Goal: Entertainment & Leisure: Consume media (video, audio)

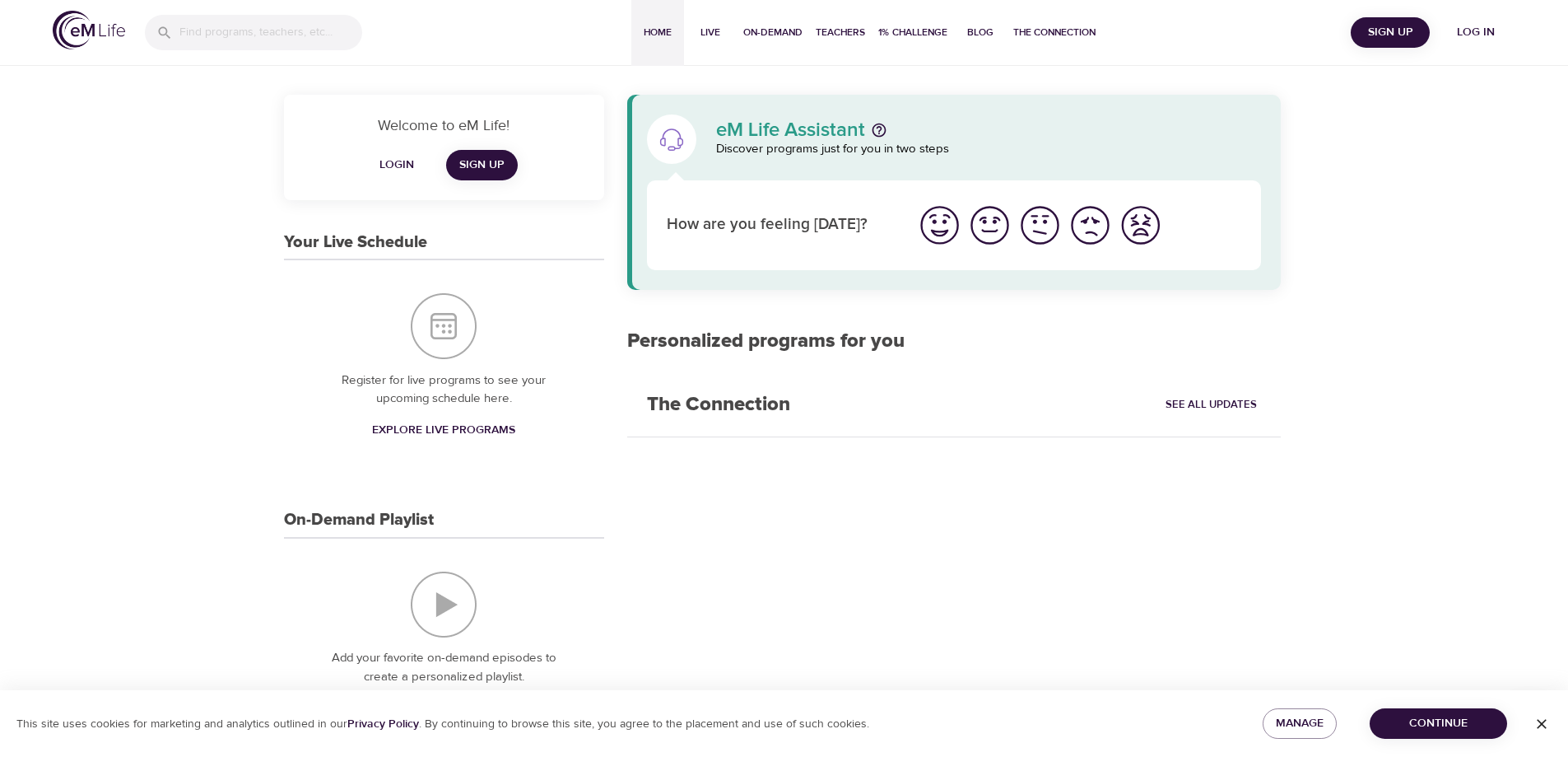
click at [1498, 28] on span "Log in" at bounding box center [1476, 33] width 66 height 21
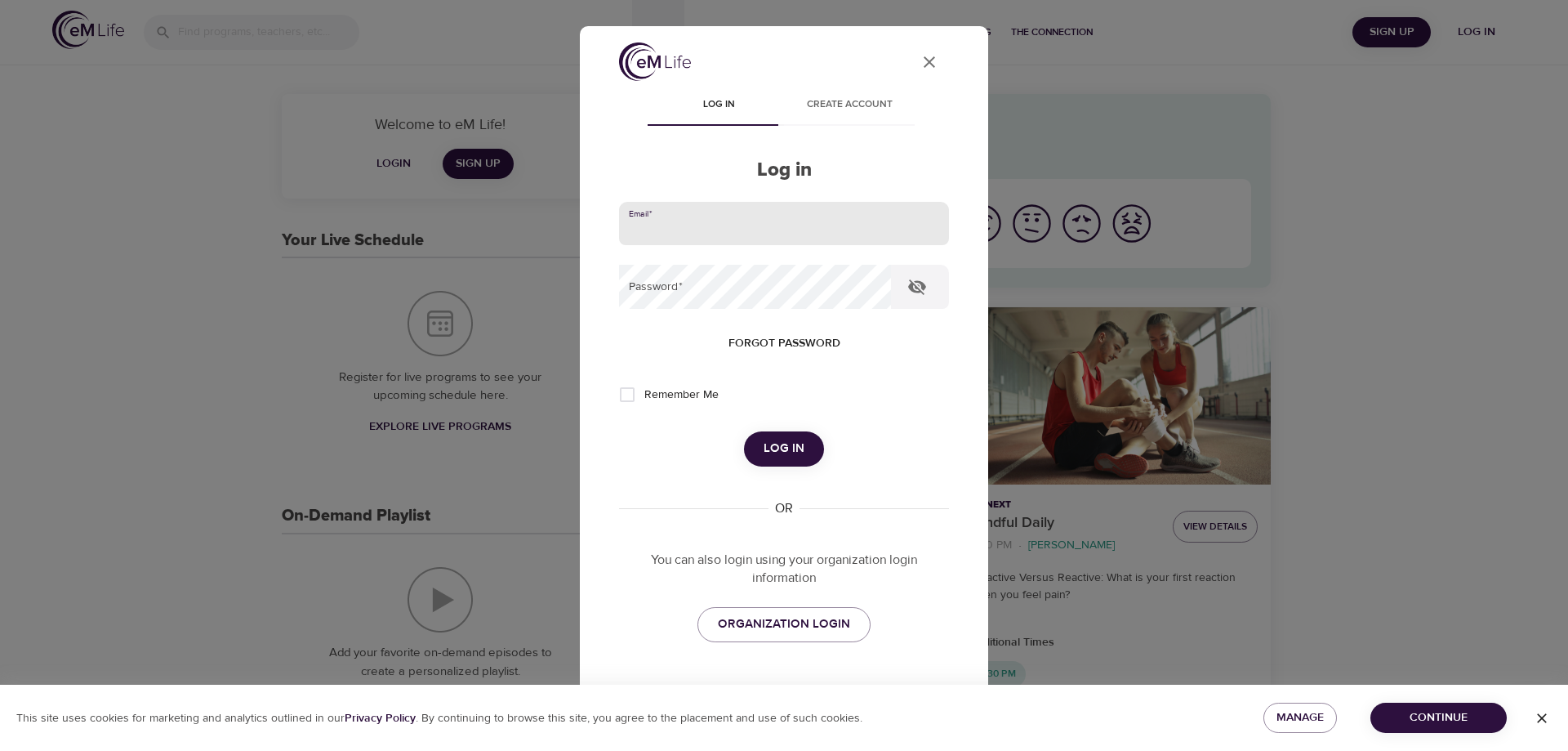
click at [759, 237] on input "email" at bounding box center [784, 224] width 330 height 44
type input "[PERSON_NAME][EMAIL_ADDRESS][DOMAIN_NAME]"
click at [744, 432] on button "Log in" at bounding box center [784, 449] width 81 height 35
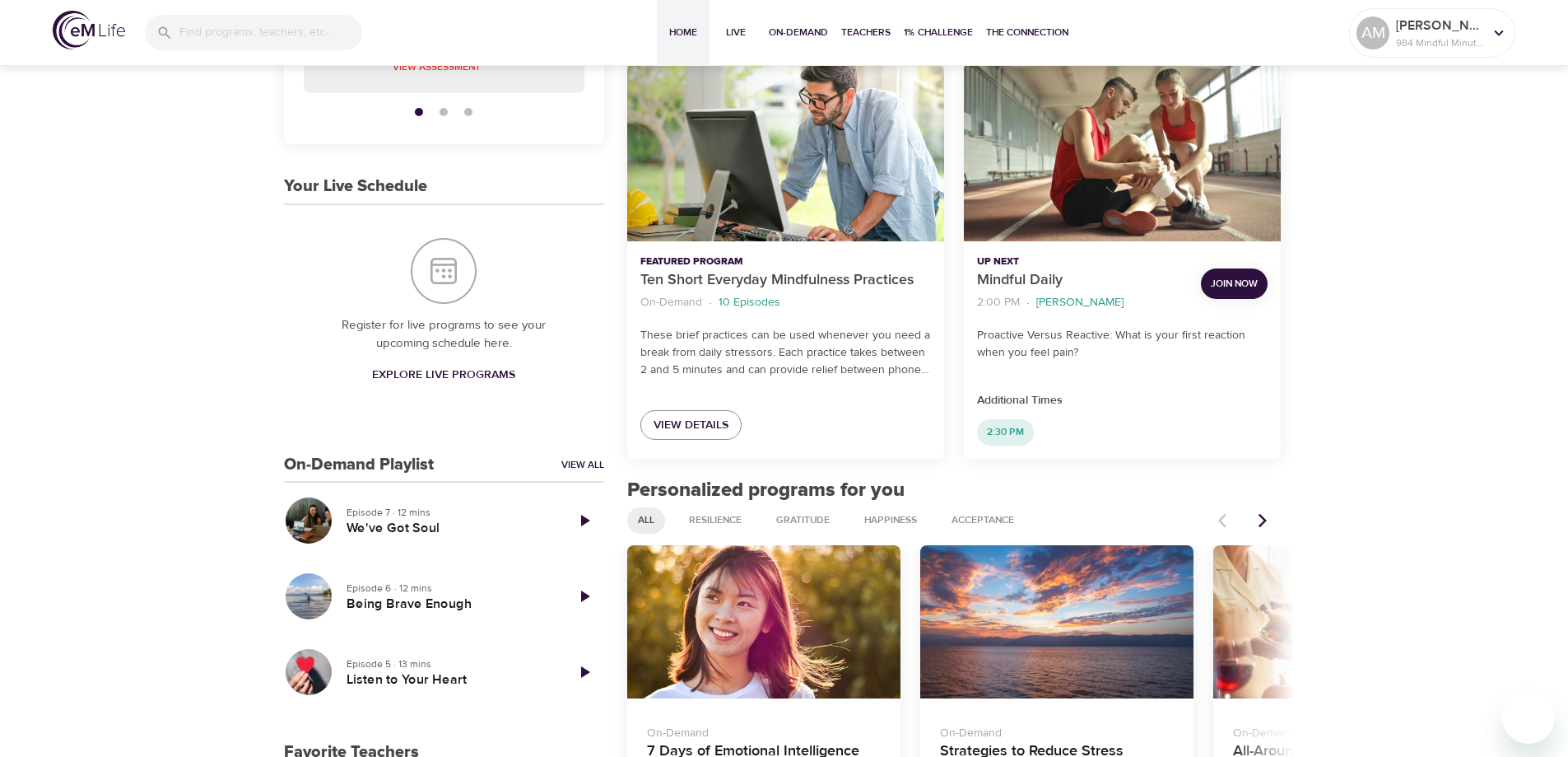
scroll to position [329, 0]
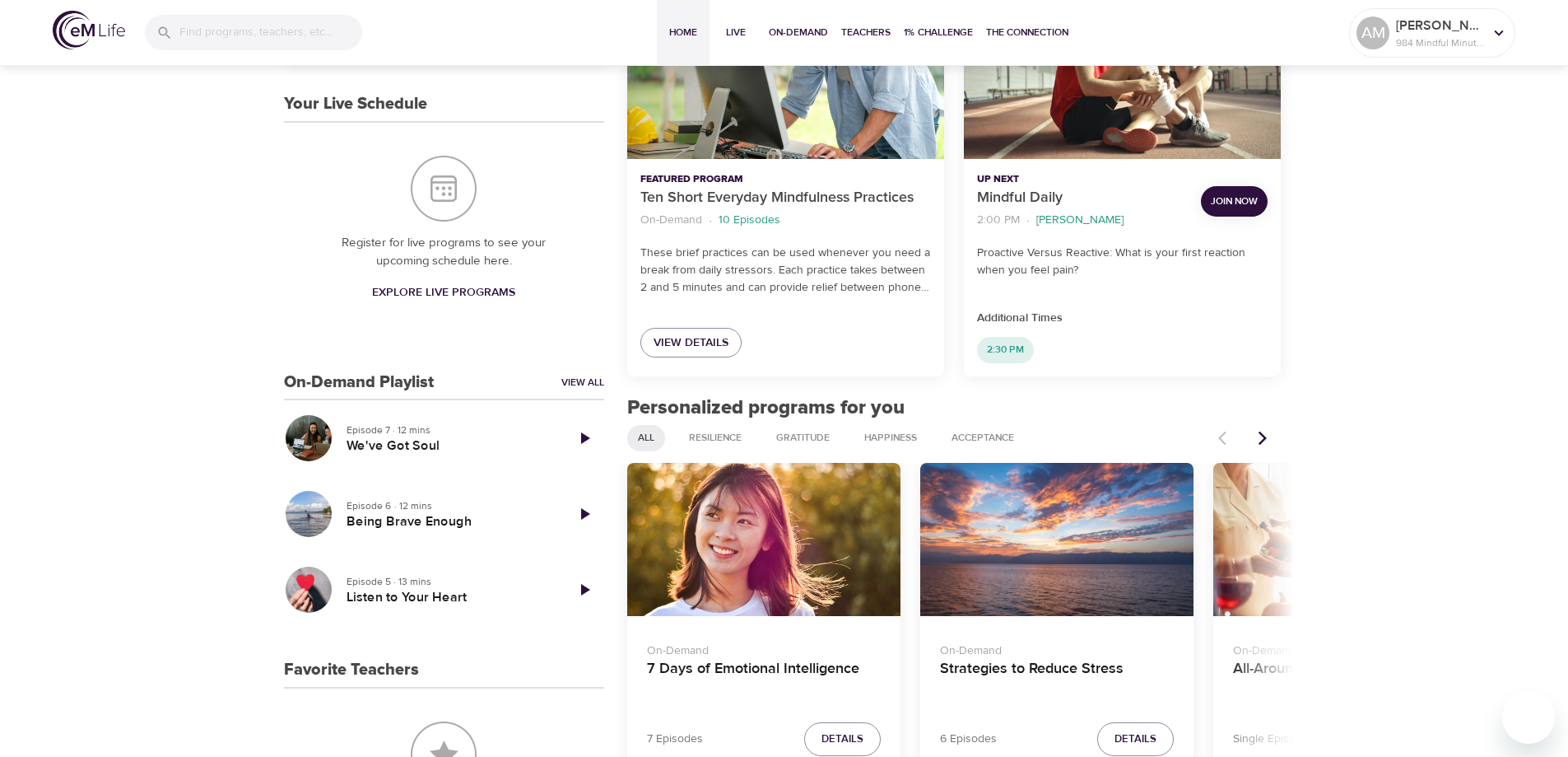
click at [1267, 438] on icon "Next items" at bounding box center [1262, 437] width 8 height 14
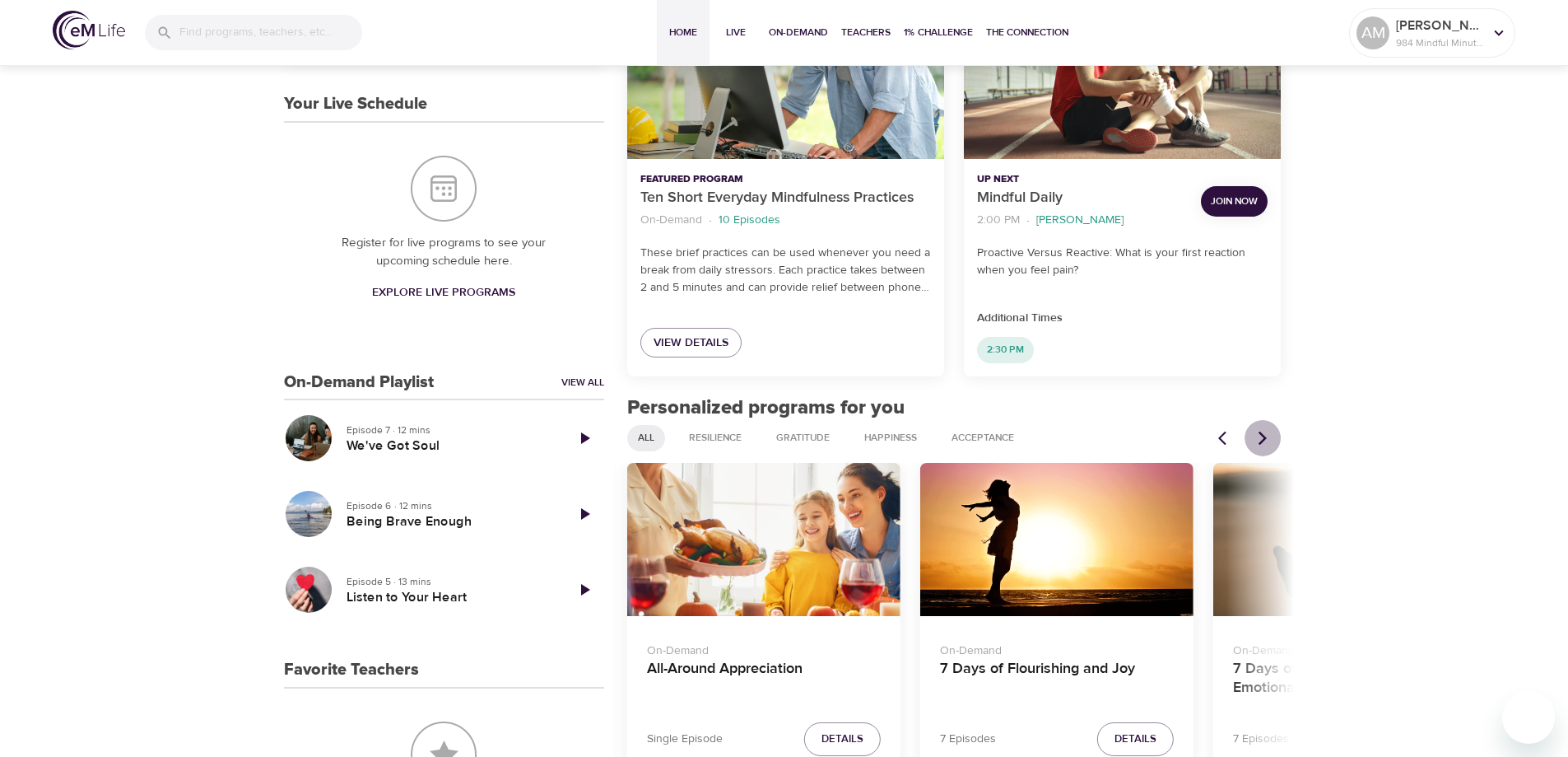
click at [1267, 438] on icon "Next items" at bounding box center [1262, 437] width 8 height 14
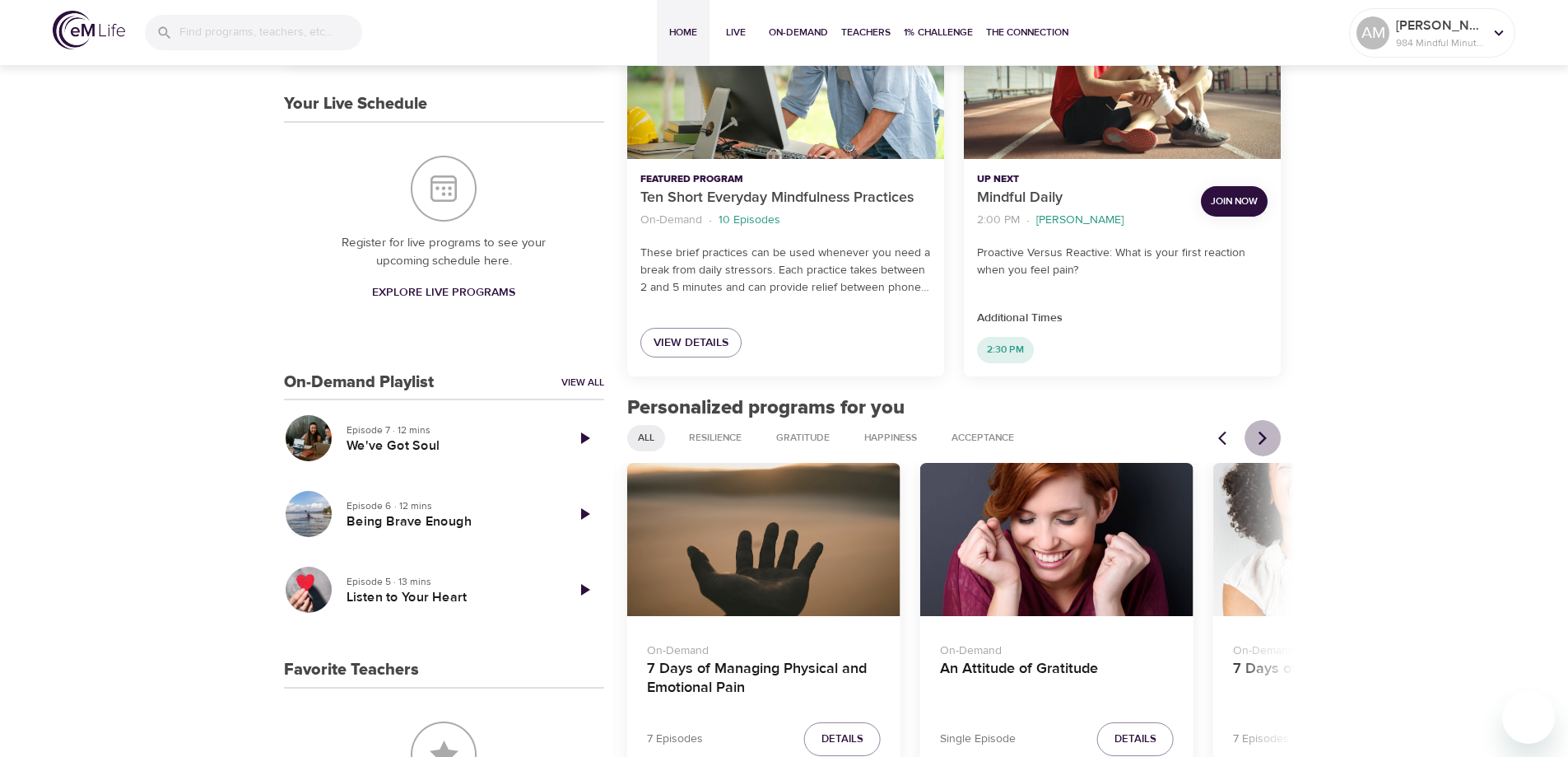
click at [1267, 438] on icon "Next items" at bounding box center [1262, 437] width 8 height 14
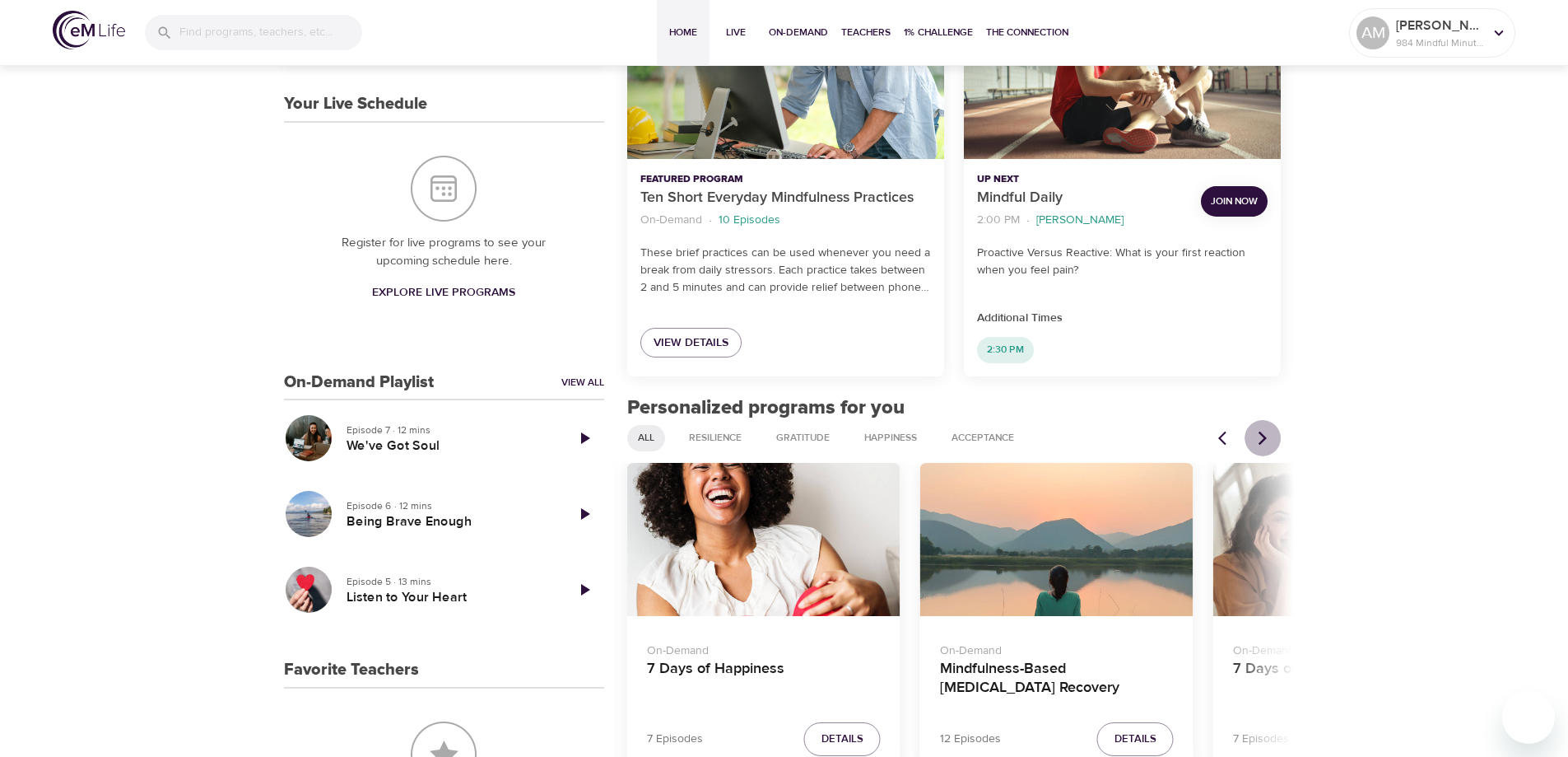
click at [1267, 438] on icon "Next items" at bounding box center [1262, 437] width 8 height 14
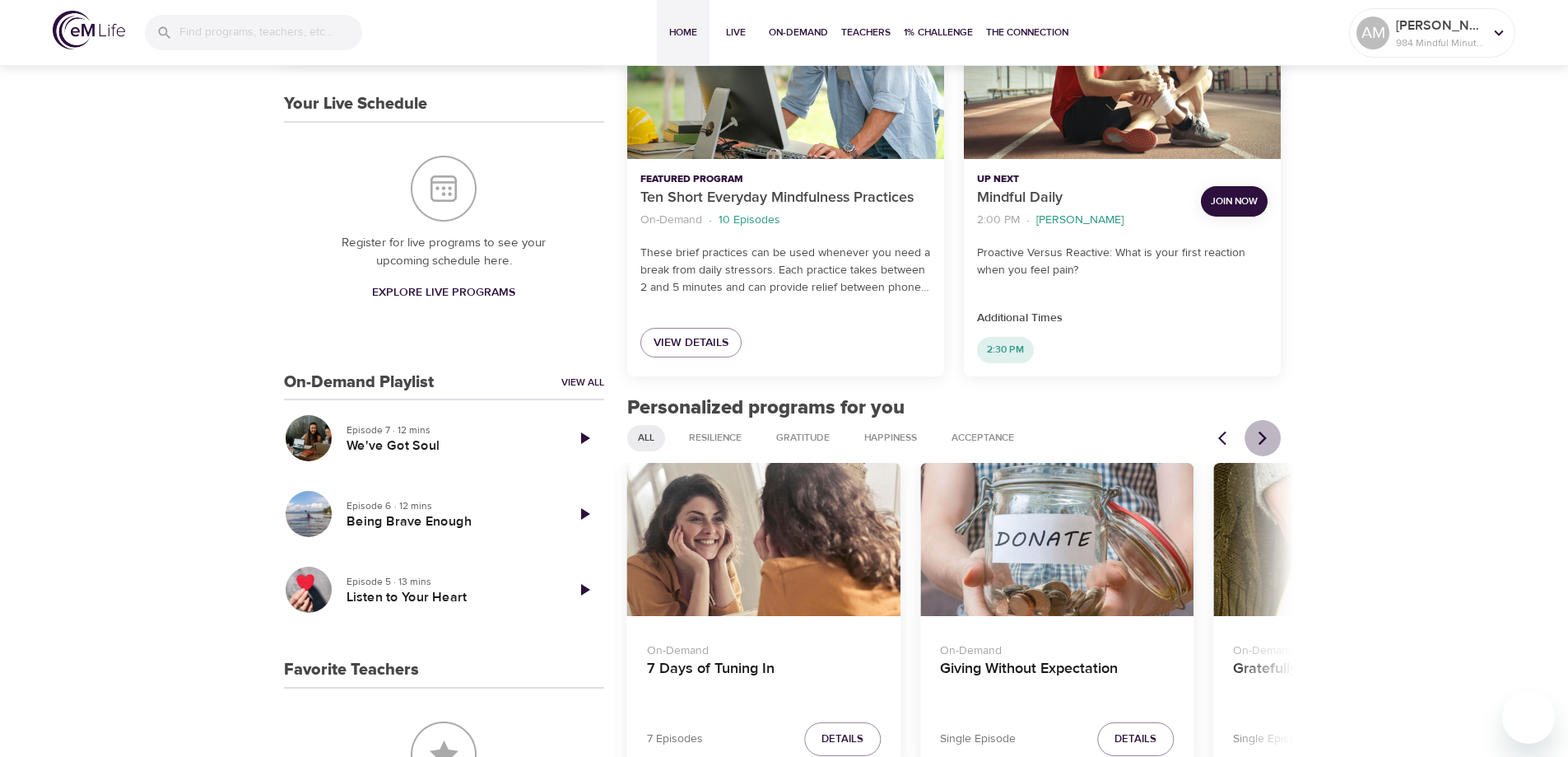
click at [1267, 438] on icon "Next items" at bounding box center [1262, 437] width 8 height 14
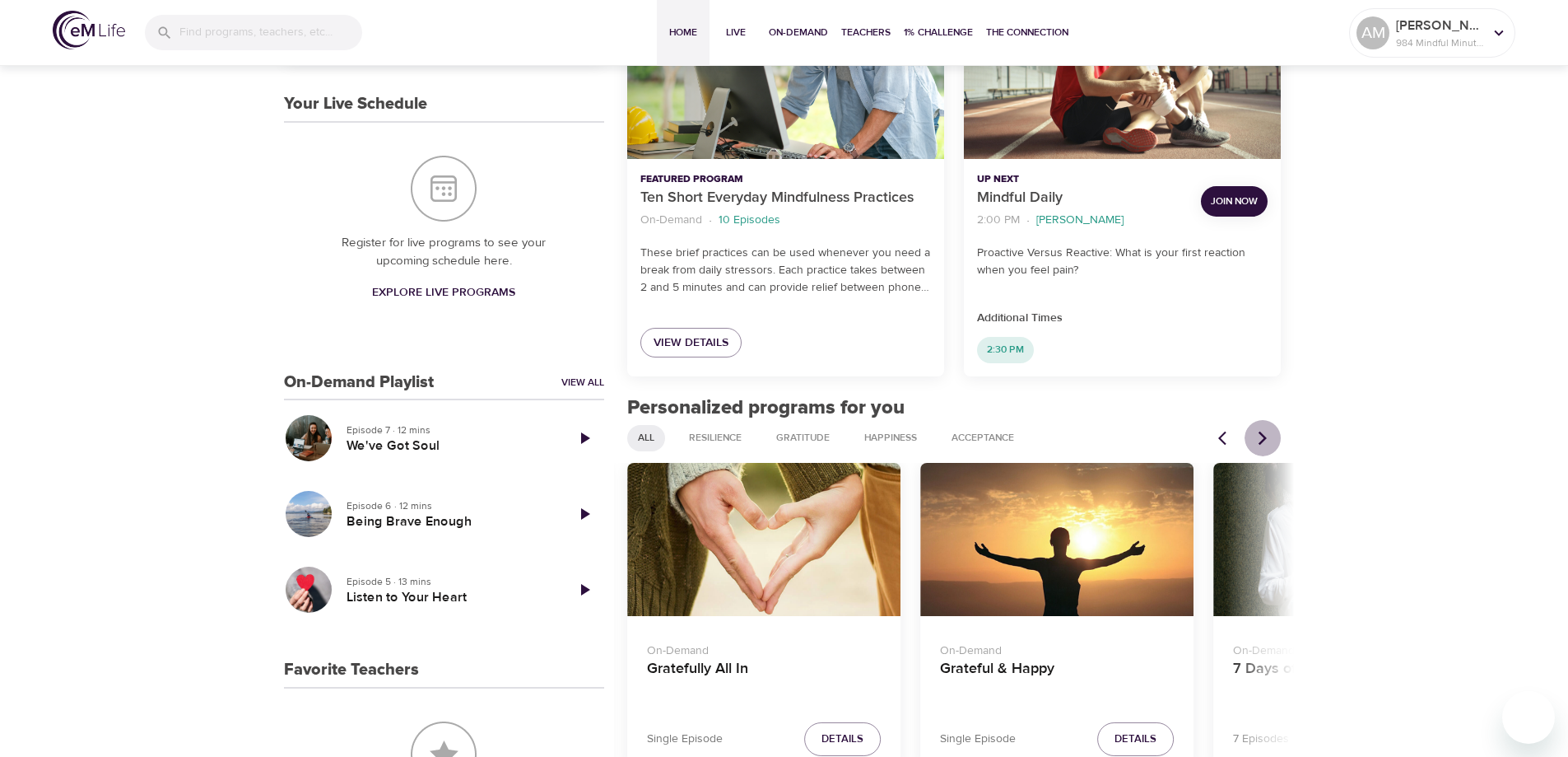
click at [1267, 438] on icon "Next items" at bounding box center [1262, 437] width 8 height 14
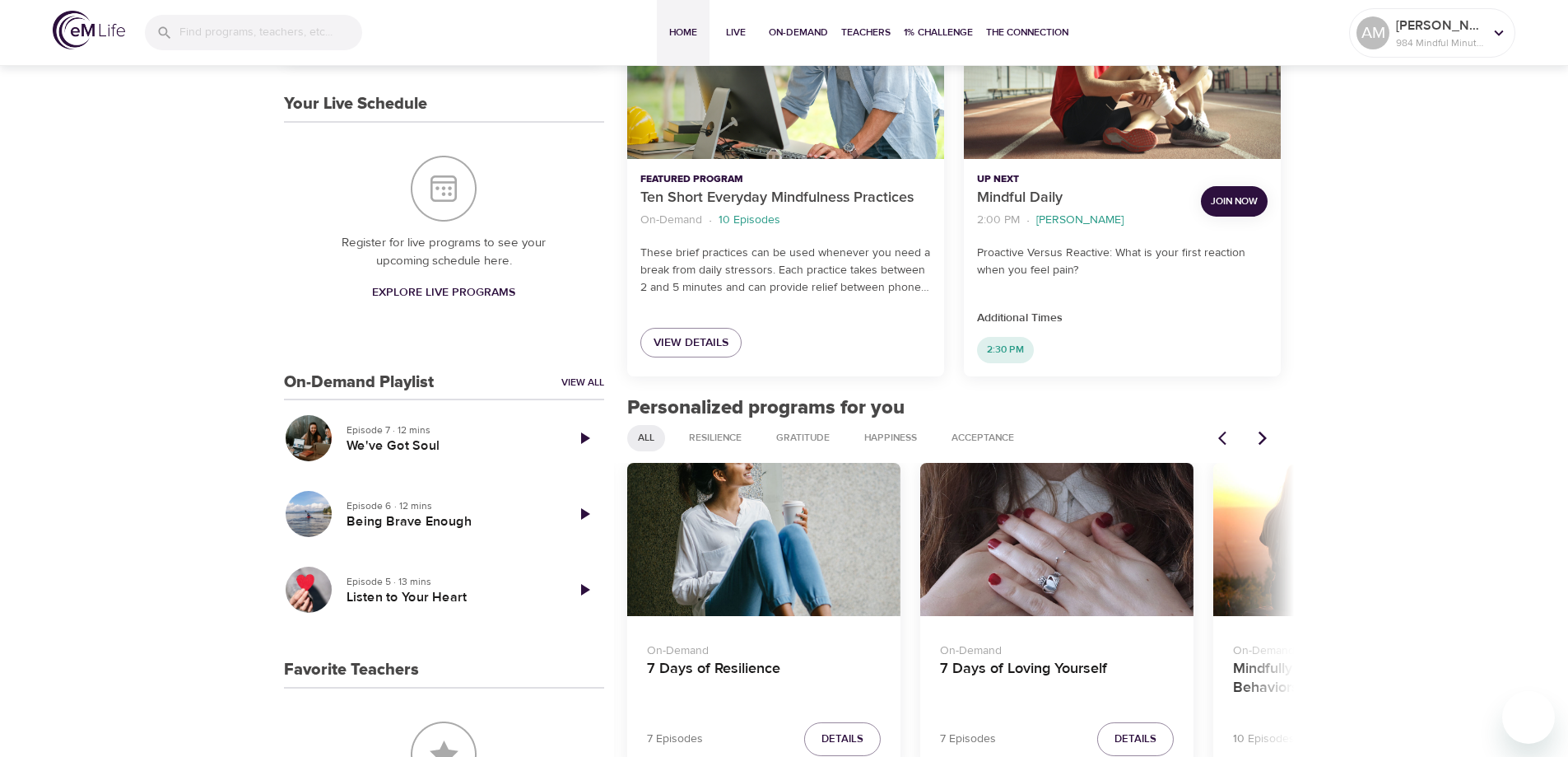
click at [1267, 438] on icon "Next items" at bounding box center [1262, 437] width 8 height 14
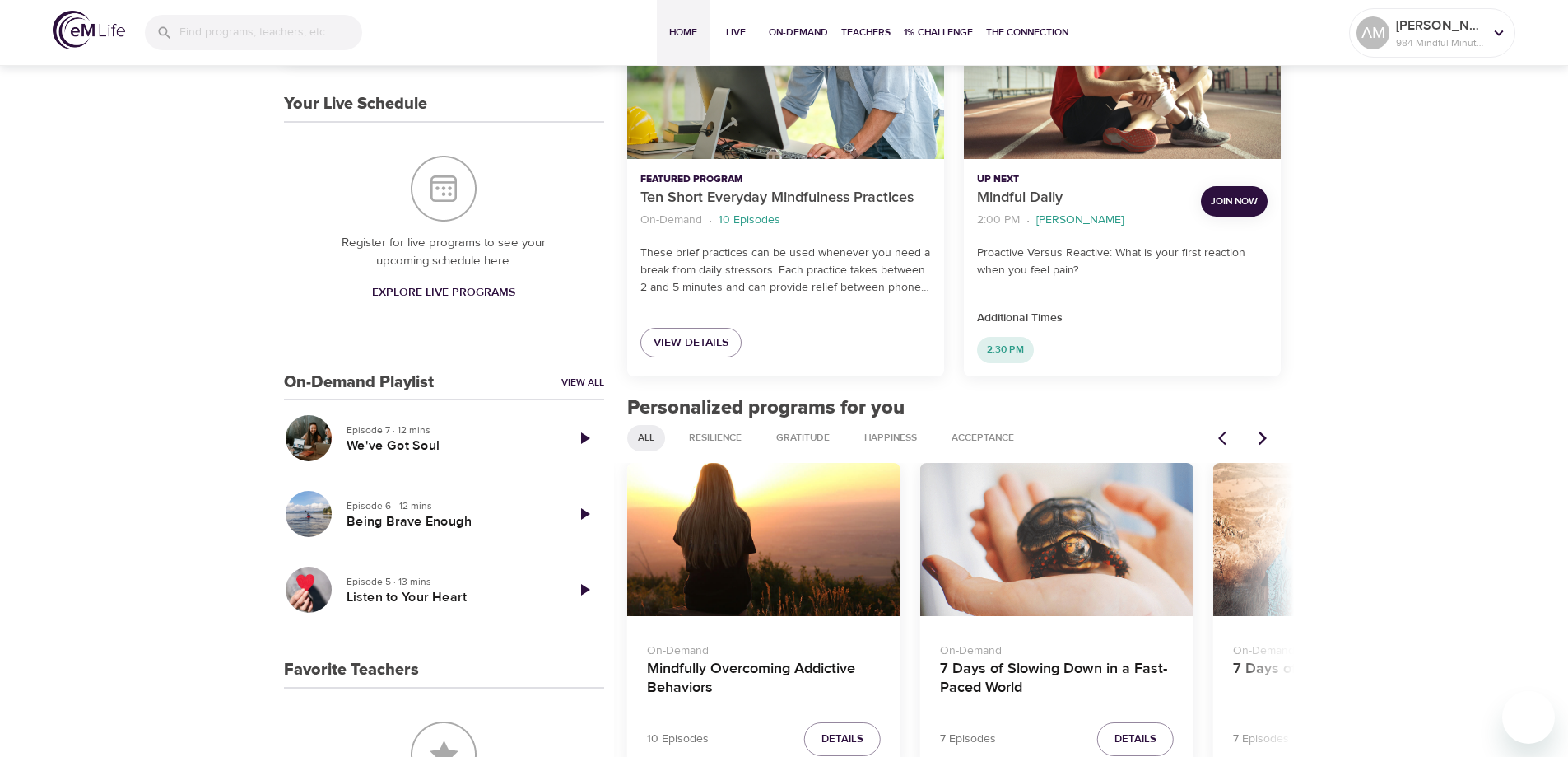
click at [1267, 438] on icon "Next items" at bounding box center [1262, 437] width 8 height 14
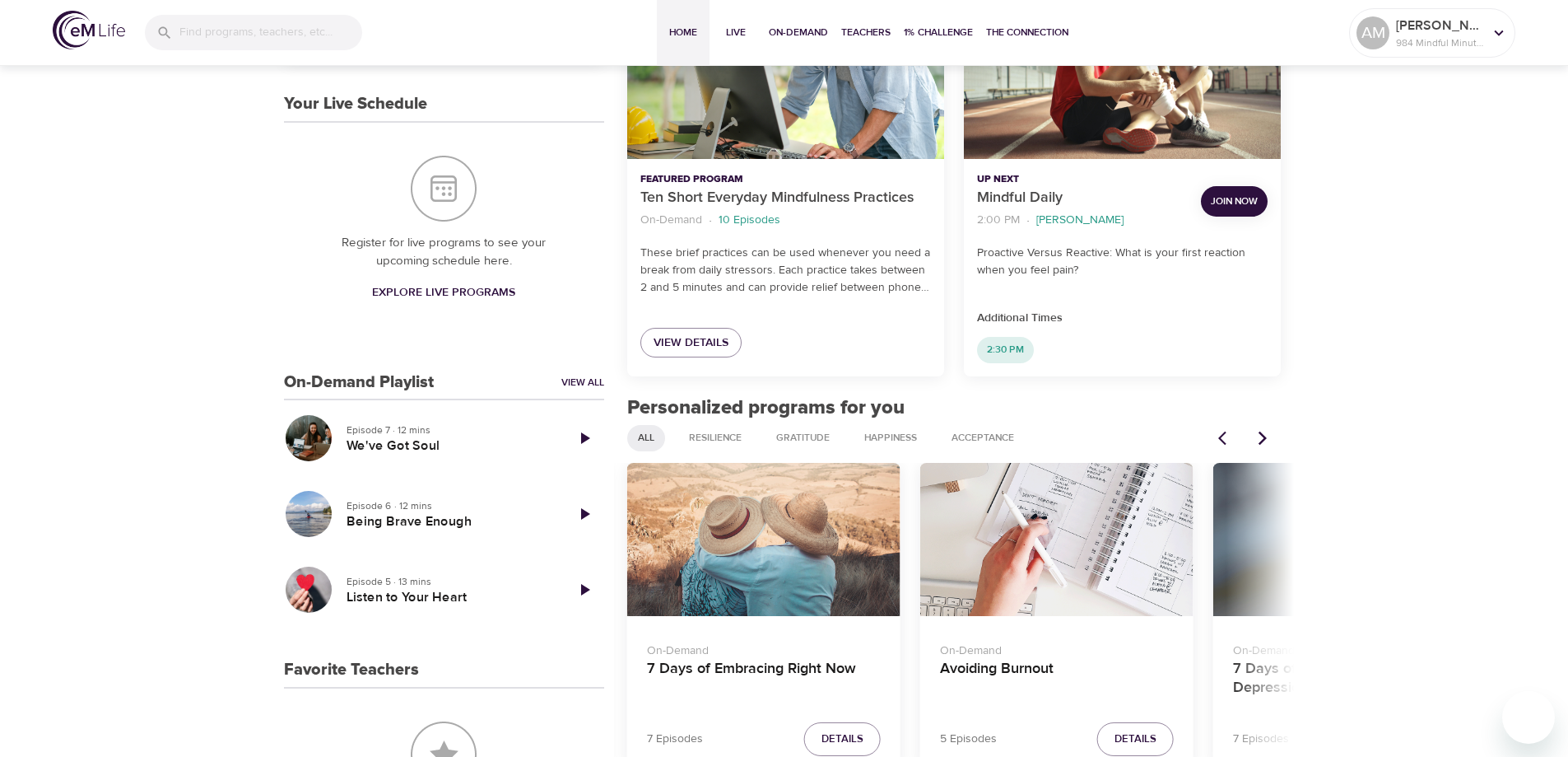
click at [713, 527] on div "7 Days of Embracing Right Now" at bounding box center [764, 539] width 274 height 154
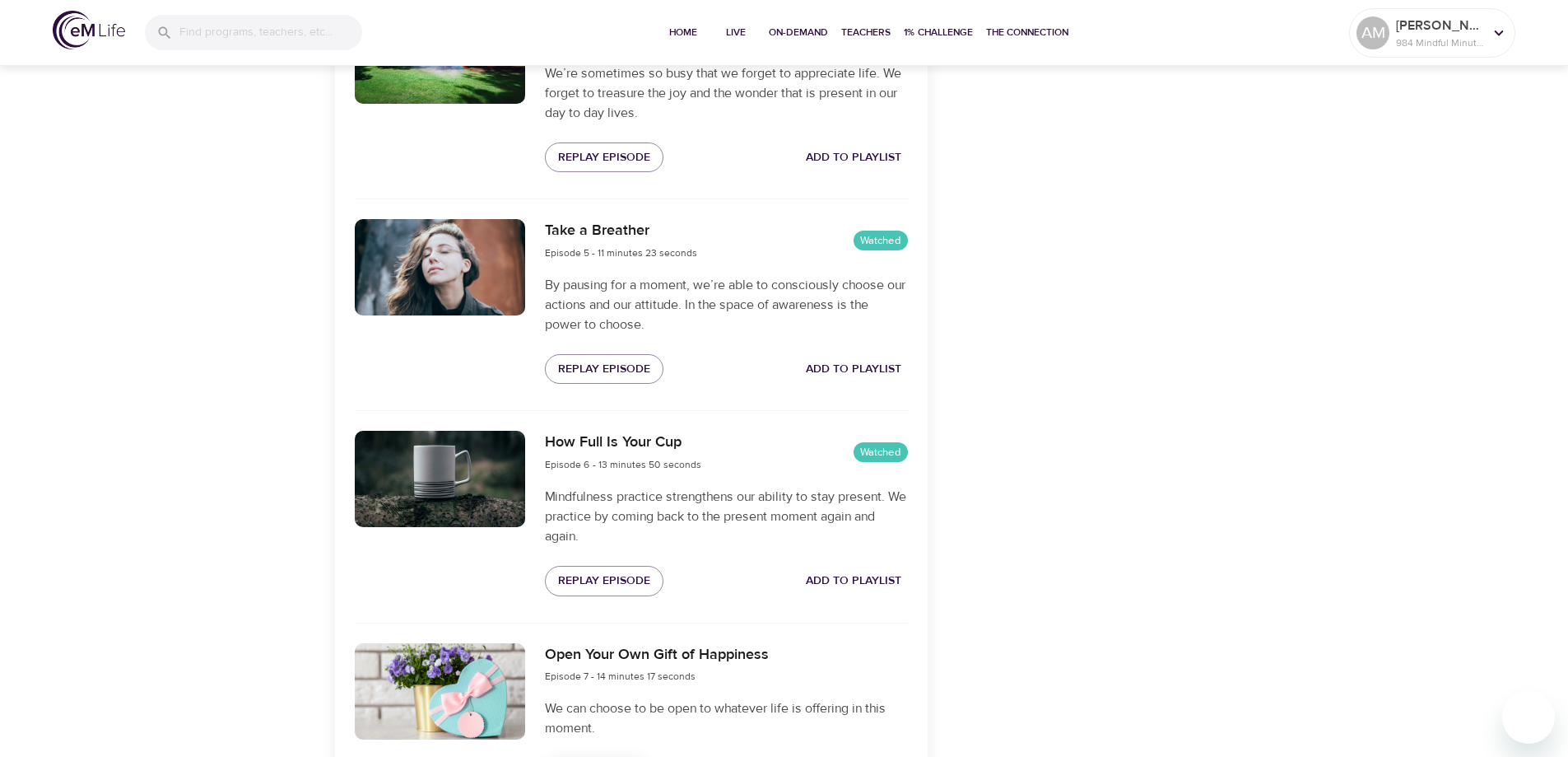
scroll to position [1451, 0]
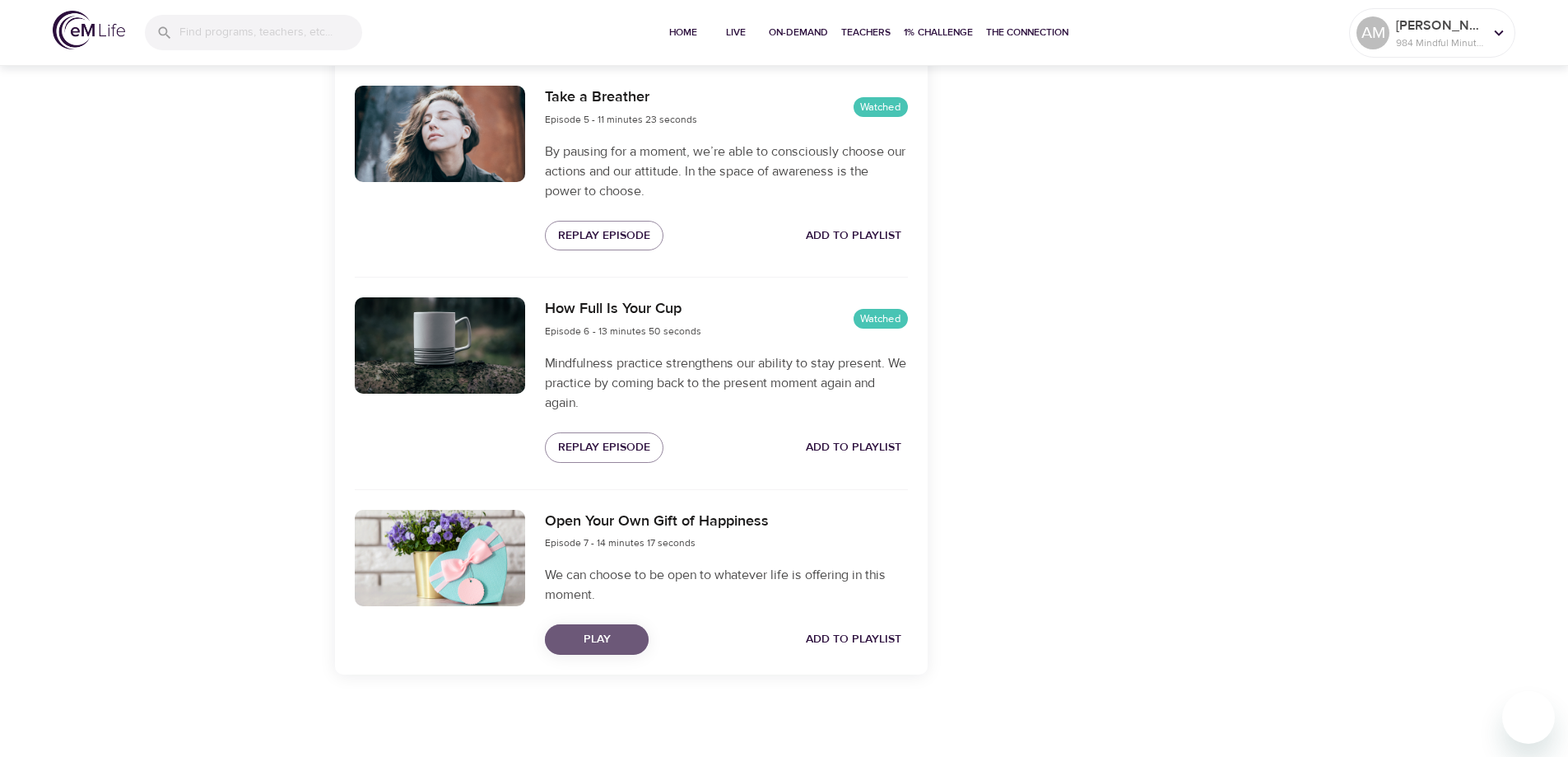
click at [604, 635] on span "Play" at bounding box center [597, 640] width 77 height 21
